Goal: Transaction & Acquisition: Purchase product/service

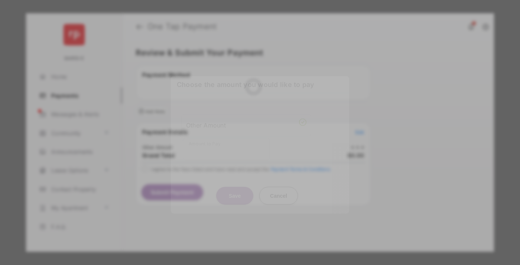
click at [246, 119] on div "Other Amount" at bounding box center [246, 124] width 120 height 13
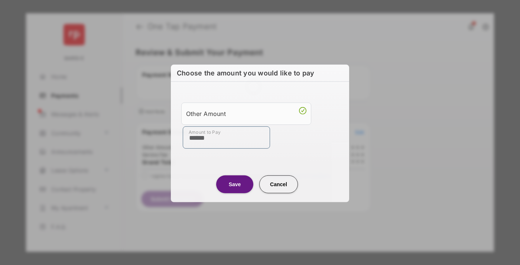
type input "******"
click at [235, 183] on button "Save" at bounding box center [234, 184] width 37 height 18
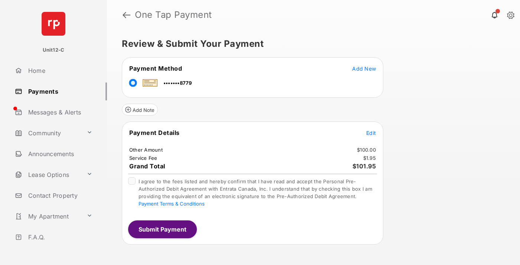
click at [371, 132] on span "Edit" at bounding box center [371, 133] width 10 height 6
click at [162, 229] on button "Submit Payment" at bounding box center [162, 229] width 69 height 18
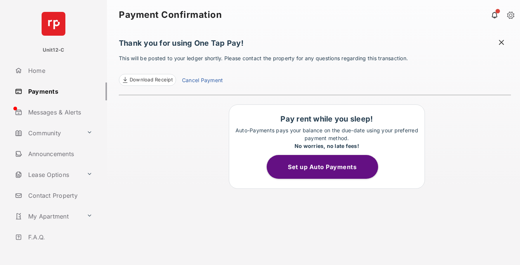
click at [501, 43] on span at bounding box center [500, 43] width 7 height 9
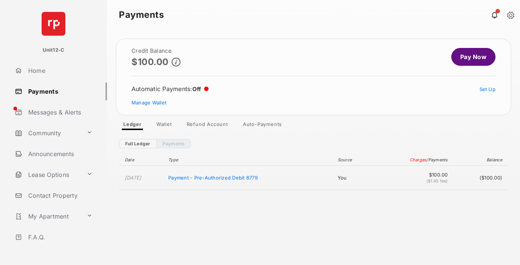
click at [149, 102] on link "Manage Wallet" at bounding box center [148, 102] width 35 height 6
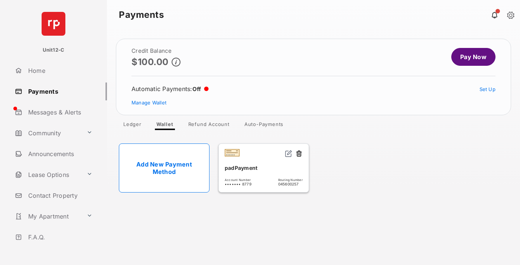
click at [299, 154] on button at bounding box center [298, 154] width 7 height 9
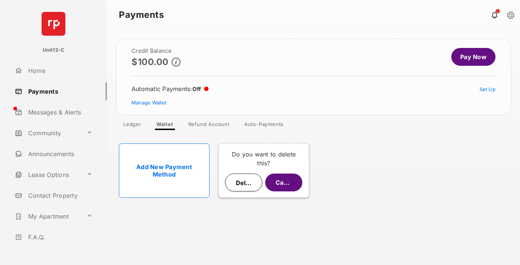
click at [243, 182] on button "Delete" at bounding box center [243, 182] width 37 height 18
